Goal: Use online tool/utility: Utilize a website feature to perform a specific function

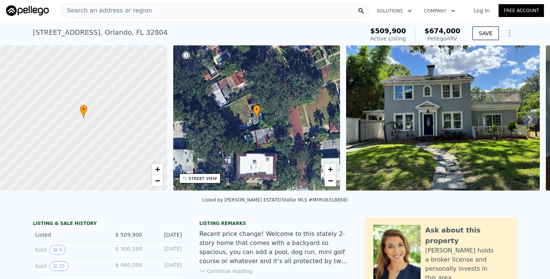
click at [127, 14] on span "Search an address or region" at bounding box center [106, 10] width 91 height 9
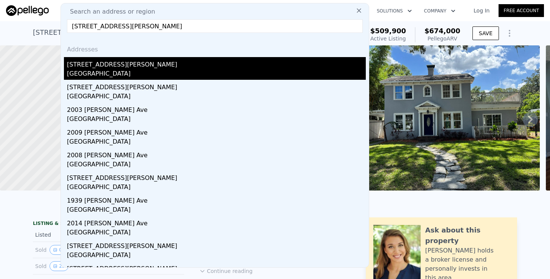
type input "[STREET_ADDRESS][PERSON_NAME]"
click at [93, 64] on div "[STREET_ADDRESS][PERSON_NAME]" at bounding box center [216, 63] width 299 height 12
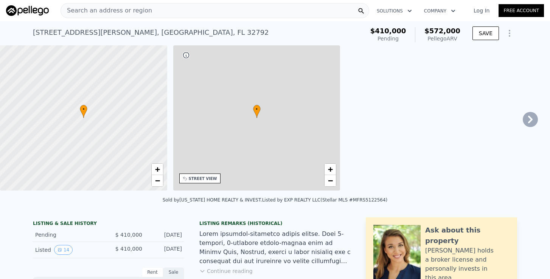
type input "$ 572,000"
type input "5"
type input "$ 0"
type input "2"
type input "1"
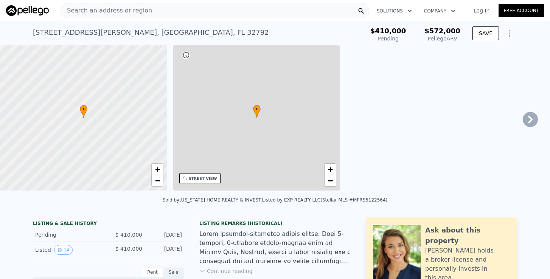
type input "2"
type input "1104"
type input "1776"
type input "5993"
type input "10500"
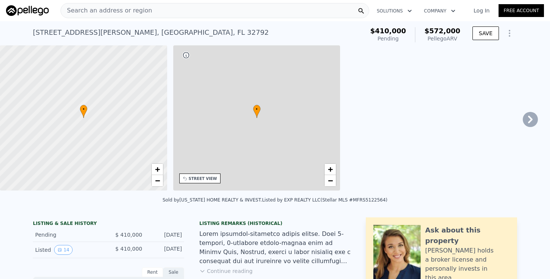
type input "$ 100,008"
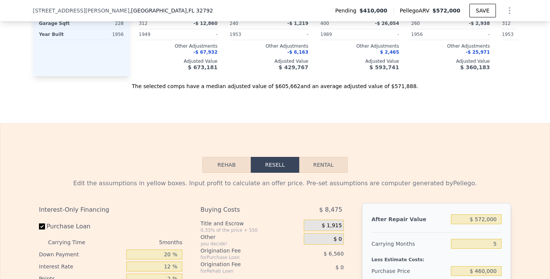
scroll to position [993, 0]
click at [484, 217] on input "$ 572,000" at bounding box center [476, 219] width 51 height 10
drag, startPoint x: 498, startPoint y: 218, endPoint x: 470, endPoint y: 217, distance: 28.0
click at [470, 217] on input "$ 572,000" at bounding box center [476, 219] width 51 height 10
type input "$ 42"
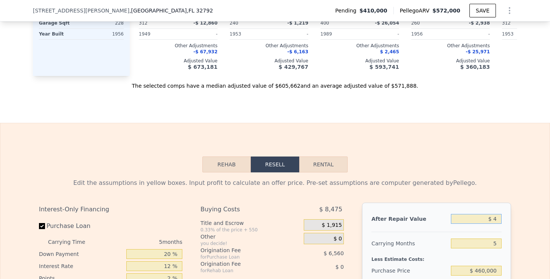
type input "-$ 436,490"
type input "$ 420"
type input "-$ 436,137"
type input "$ 4,200"
type input "-$ 432,590"
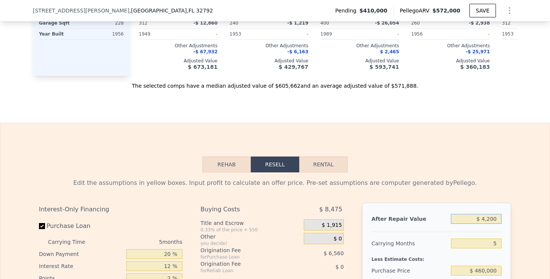
type input "$ 42,000"
type input "-$ 397,134"
type input "$ 420,000"
type input "-$ 42,569"
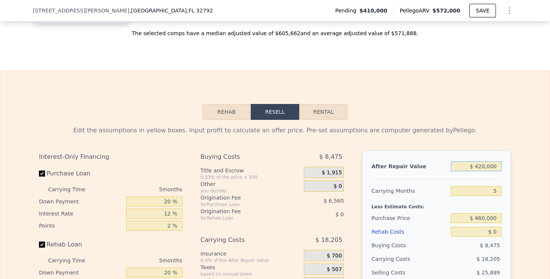
scroll to position [1047, 0]
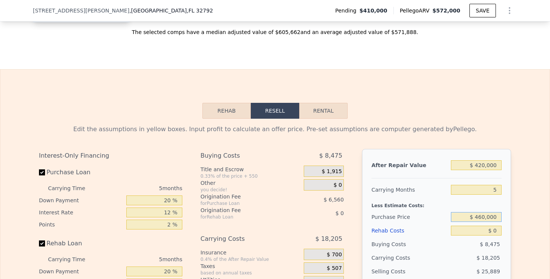
drag, startPoint x: 478, startPoint y: 218, endPoint x: 497, endPoint y: 218, distance: 18.5
click at [497, 218] on input "$ 460,000" at bounding box center [476, 217] width 51 height 10
type input "$ 4"
type input "$ 250,000"
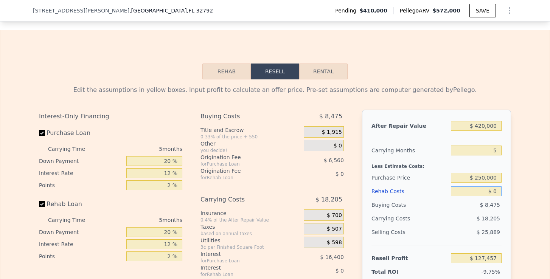
type input "$ 126,923"
click at [497, 191] on input "$ 0" at bounding box center [476, 191] width 51 height 10
type input "$ 70"
type input "$ 126,847"
type input "$ 700"
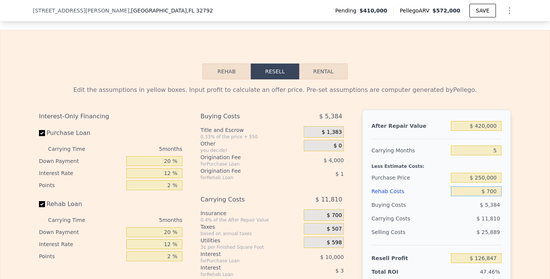
type input "$ 126,182"
type input "$ 7,000"
type input "$ 119,531"
type input "$ 70,000"
type input "$ 53,003"
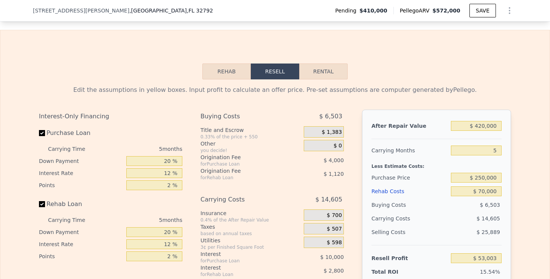
click at [521, 199] on div "Edit the assumptions in yellow boxes. Input profit to calculate an offer price.…" at bounding box center [274, 219] width 549 height 281
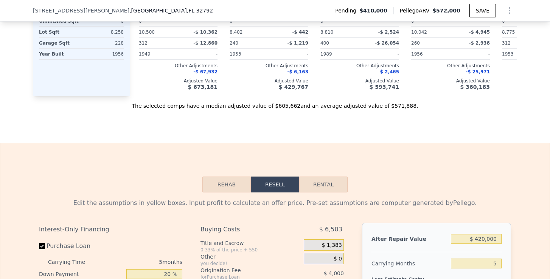
scroll to position [845, 0]
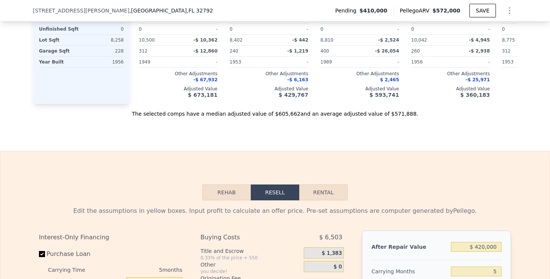
type input "$ 572,000"
type input "$ 0"
type input "$ 100,008"
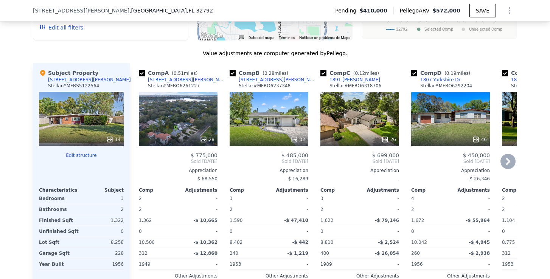
scroll to position [760, 0]
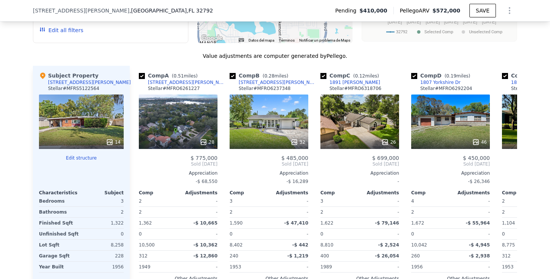
click at [109, 133] on div "14" at bounding box center [81, 122] width 85 height 54
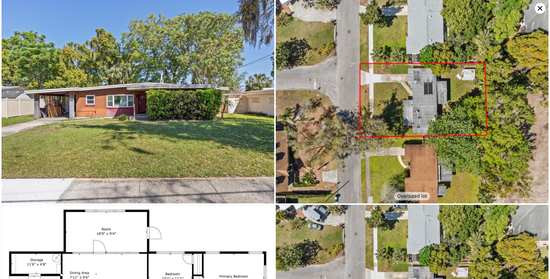
scroll to position [0, 0]
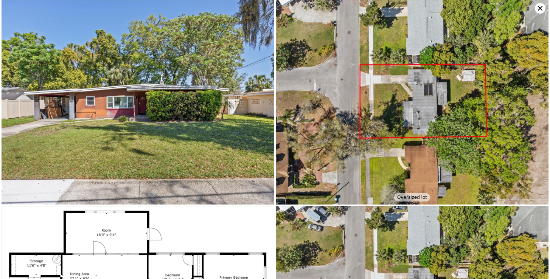
click at [545, 6] on icon at bounding box center [540, 8] width 11 height 11
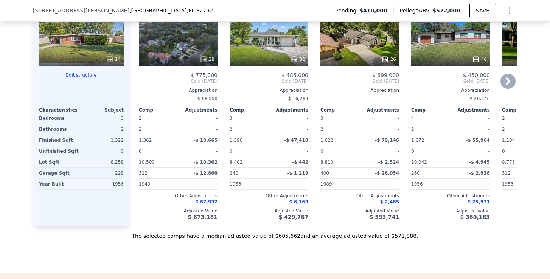
scroll to position [843, 0]
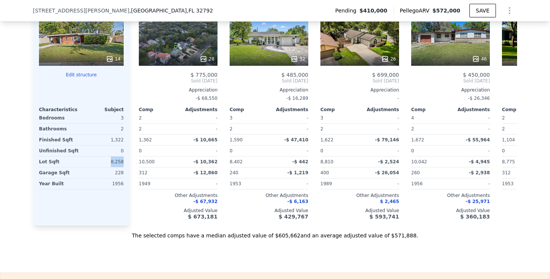
drag, startPoint x: 110, startPoint y: 162, endPoint x: 124, endPoint y: 162, distance: 13.6
click at [124, 162] on div "Subject Property [STREET_ADDRESS][PERSON_NAME] # MFRS5122564 14 Edit structure …" at bounding box center [81, 104] width 97 height 243
click at [132, 165] on div "Comp A ( 0.51 miles) [STREET_ADDRESS][PERSON_NAME] Stellar # MFRO6261227 28 $ 7…" at bounding box center [175, 104] width 91 height 243
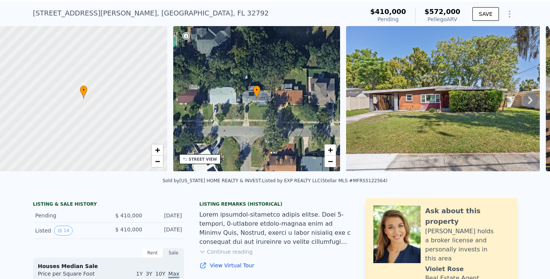
scroll to position [40, 0]
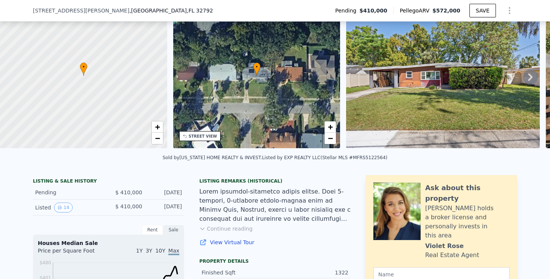
click at [222, 230] on button "Continue reading" at bounding box center [225, 229] width 53 height 8
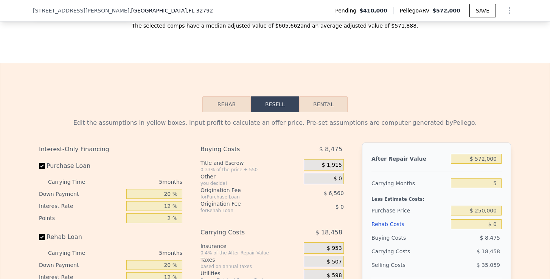
scroll to position [1244, 0]
click at [497, 219] on input "$ 0" at bounding box center [476, 224] width 51 height 10
type input "$ 70"
type input "$ 99,932"
type input "$ 700"
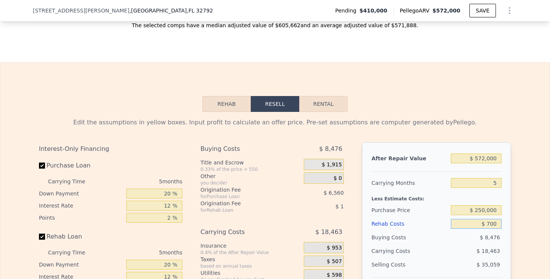
type input "$ 99,267"
type input "$ 7,000"
type input "$ 92,616"
type input "$ 70,000"
type input "$ 26,088"
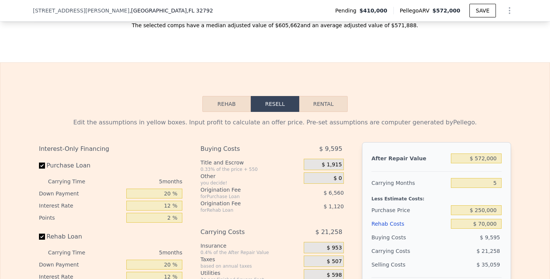
click at [510, 214] on div "After Repair Value $ 572,000 Carrying Months 5 Less Estimate Costs: Purchase Pr…" at bounding box center [436, 247] width 149 height 210
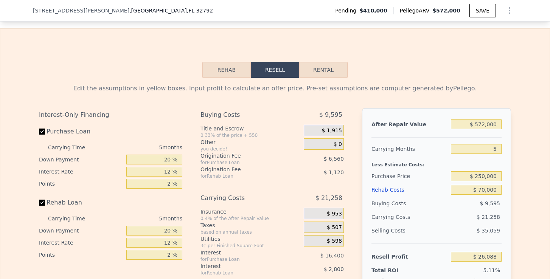
scroll to position [1279, 0]
drag, startPoint x: 476, startPoint y: 147, endPoint x: 511, endPoint y: 147, distance: 34.8
click at [511, 147] on div "After Repair Value $ 572,000 Carrying Months 5 Less Estimate Costs: Purchase Pr…" at bounding box center [436, 213] width 149 height 210
type input "$ 250,000"
click at [491, 119] on input "$ 572,000" at bounding box center [476, 124] width 51 height 10
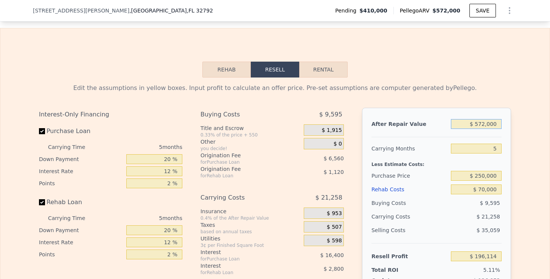
type input "$ 195,580"
drag, startPoint x: 500, startPoint y: 97, endPoint x: 476, endPoint y: 99, distance: 23.5
click at [476, 119] on input "$ 572,000" at bounding box center [476, 124] width 51 height 10
type input "$ 42"
type input "-$ 340,918"
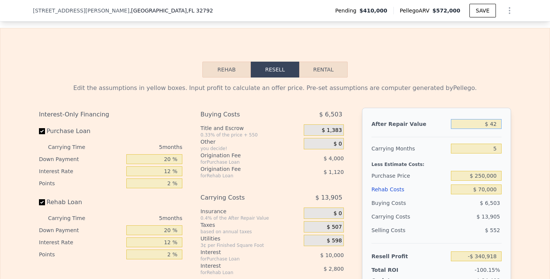
type input "$ 420"
type input "-$ 340,565"
type input "$ 4,200"
type input "-$ 337,018"
type input "$ 42,000"
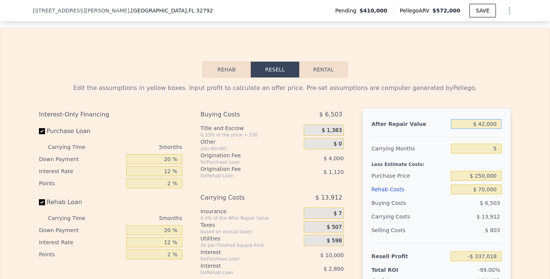
type input "-$ 301,562"
type input "$ 420,000"
type input "$ 53,003"
click at [497, 155] on div "Less Estimate Costs:" at bounding box center [436, 162] width 130 height 14
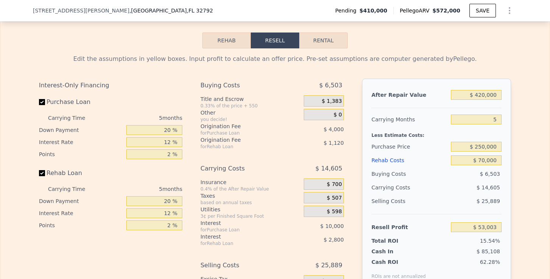
scroll to position [1310, 0]
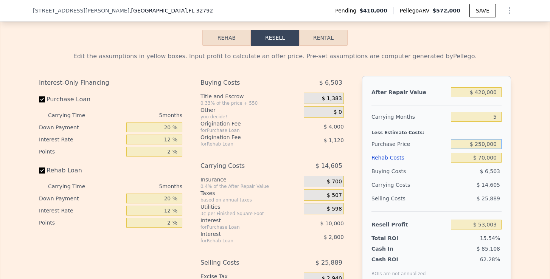
click at [482, 139] on input "$ 250,000" at bounding box center [476, 144] width 51 height 10
type input "$ 240,000"
click at [511, 126] on div "After Repair Value $ 420,000 Carrying Months 5 Less Estimate Costs: Purchase Pr…" at bounding box center [436, 181] width 149 height 210
type input "$ 63,597"
